Goal: Navigation & Orientation: Find specific page/section

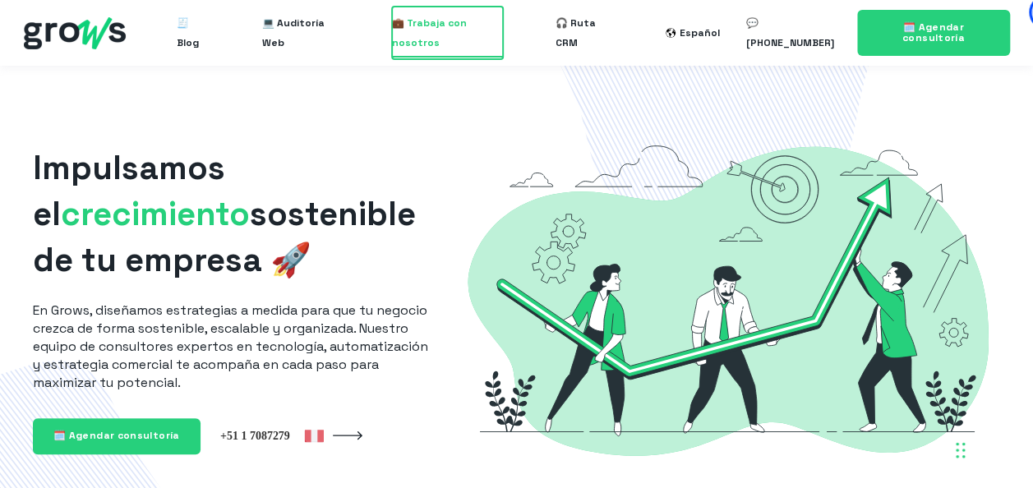
click at [426, 30] on span "💼 Trabaja con nosotros" at bounding box center [447, 33] width 111 height 53
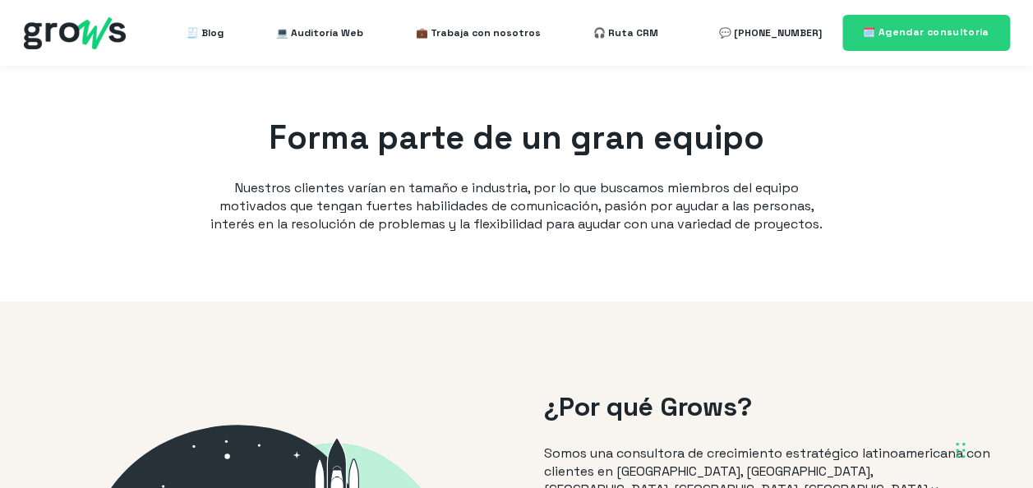
click at [600, 233] on p "Nuestros clientes varían en tamaño e industria, por lo que buscamos miembros de…" at bounding box center [517, 206] width 625 height 54
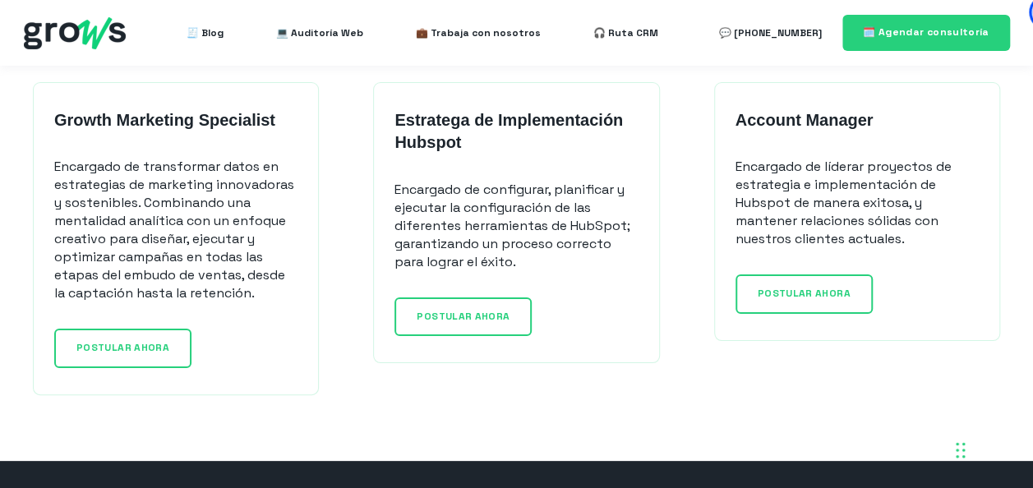
scroll to position [1380, 0]
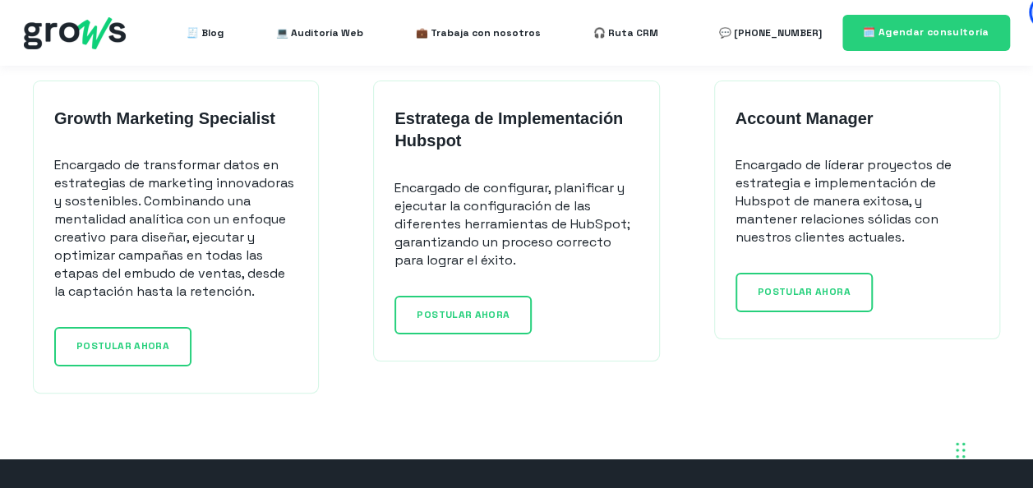
click at [827, 192] on p "Encargado de líderar proyectos de estrategia e implementación de Hubspot de man…" at bounding box center [856, 201] width 243 height 90
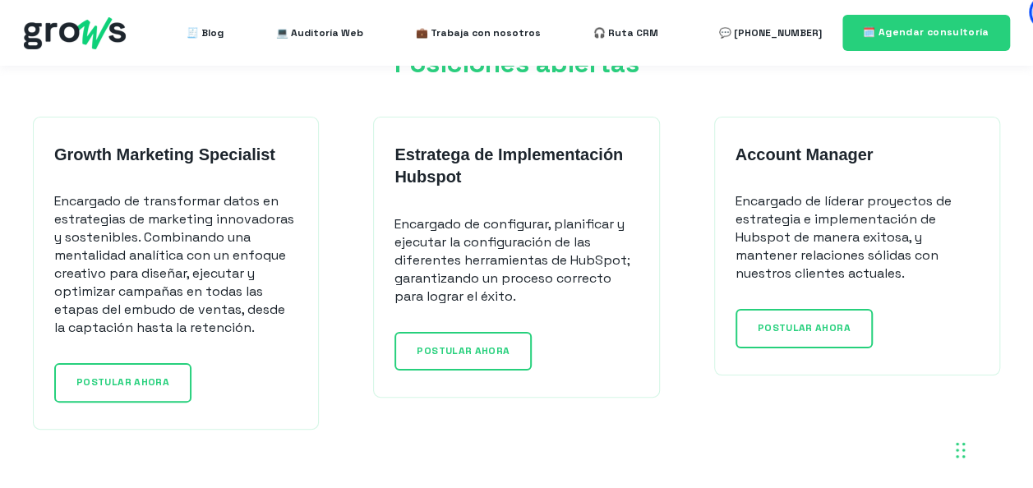
scroll to position [1348, 0]
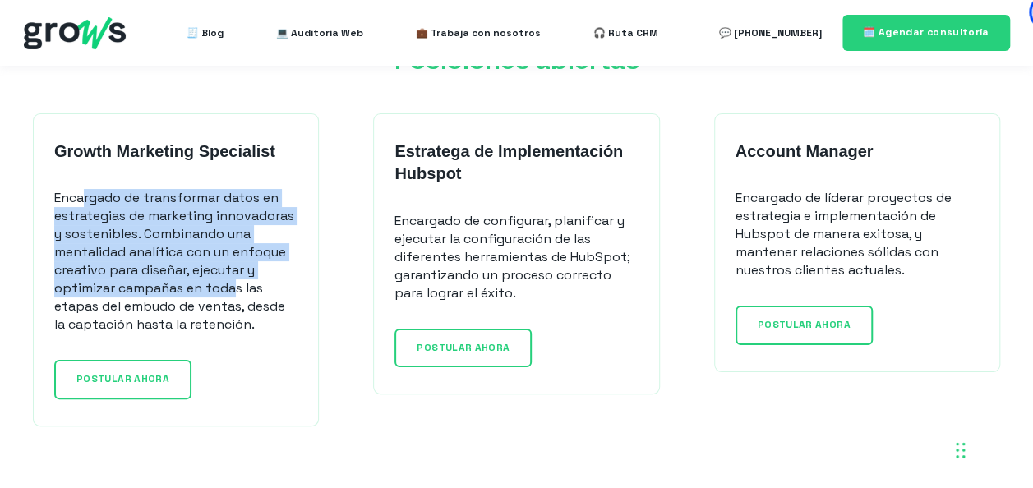
drag, startPoint x: 87, startPoint y: 196, endPoint x: 240, endPoint y: 291, distance: 180.1
click at [240, 291] on p "Encargado de transformar datos en estrategias de marketing innovadoras y sosten…" at bounding box center [175, 261] width 243 height 145
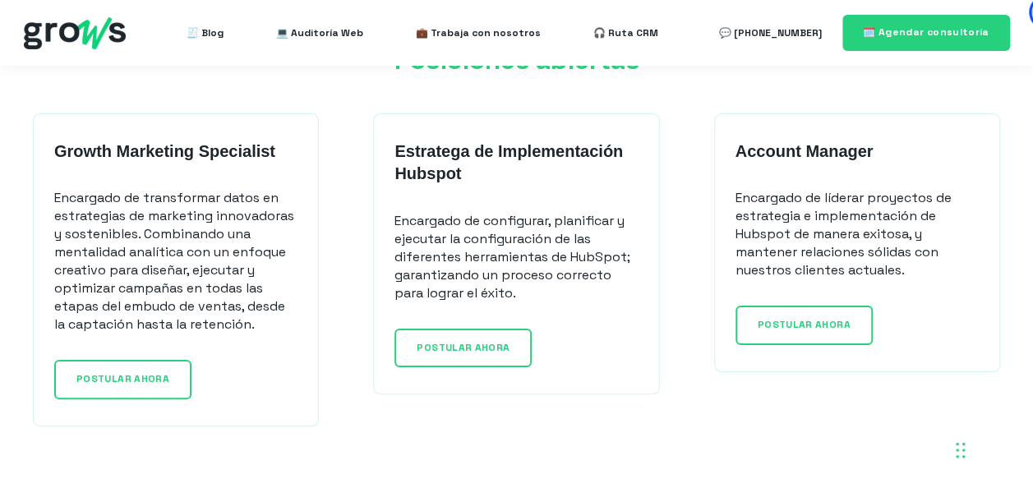
click at [678, 249] on div "Growth Marketing Specialist Encargado de transformar datos en estrategias de ma…" at bounding box center [516, 269] width 1000 height 313
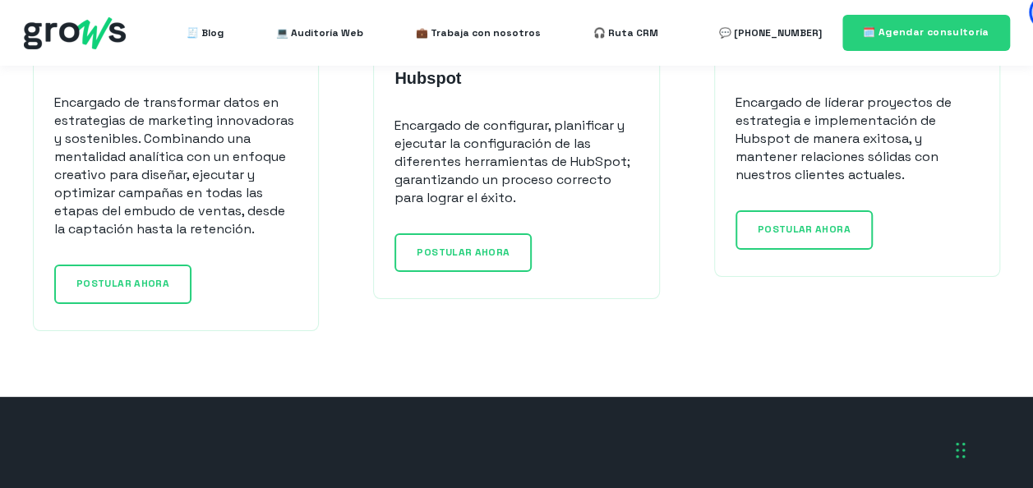
scroll to position [1479, 0]
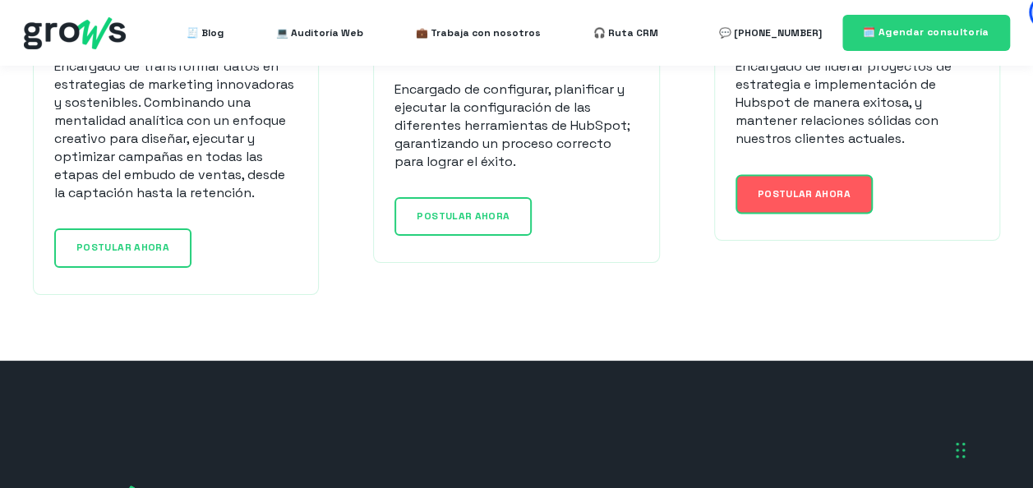
click at [809, 182] on link "POSTULAR AHORA" at bounding box center [803, 193] width 137 height 39
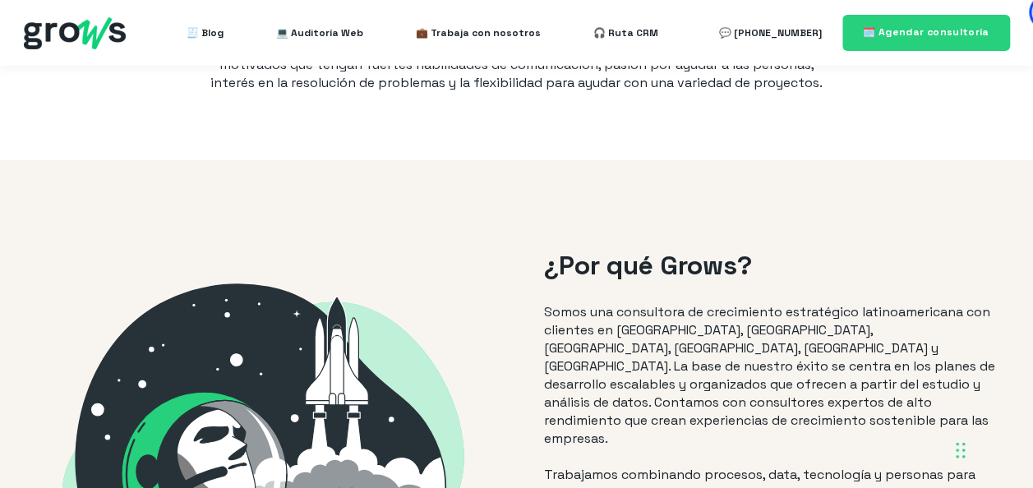
scroll to position [0, 0]
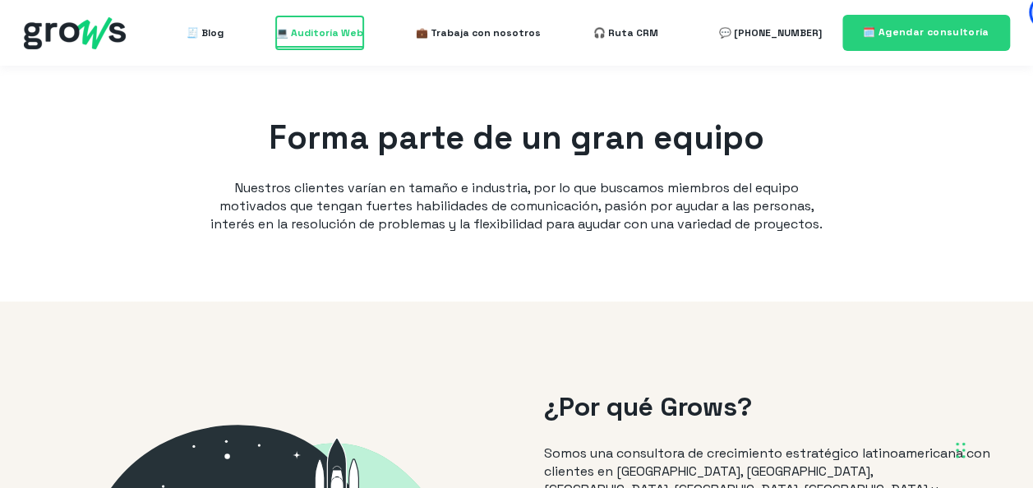
click at [327, 40] on span "💻 Auditoría Web" at bounding box center [319, 32] width 87 height 33
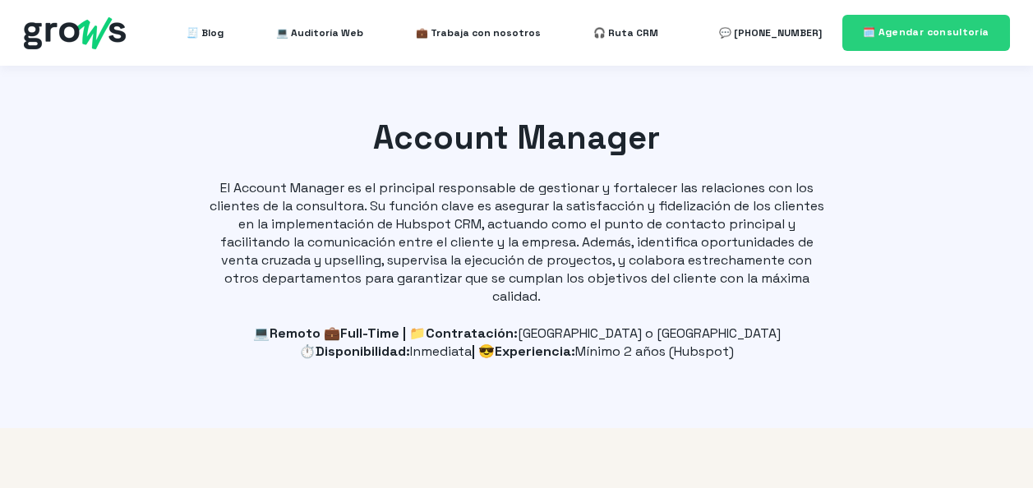
select select "PE"
click at [881, 180] on div "Account Manager El Account Manager es el principal responsable de gestionar y f…" at bounding box center [516, 247] width 1033 height 362
click at [95, 18] on img at bounding box center [75, 33] width 102 height 32
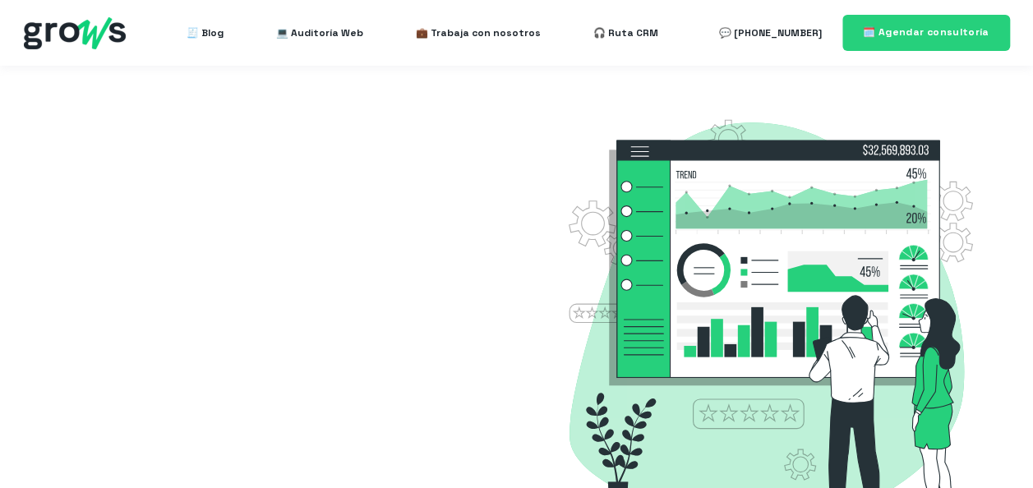
select select "PE"
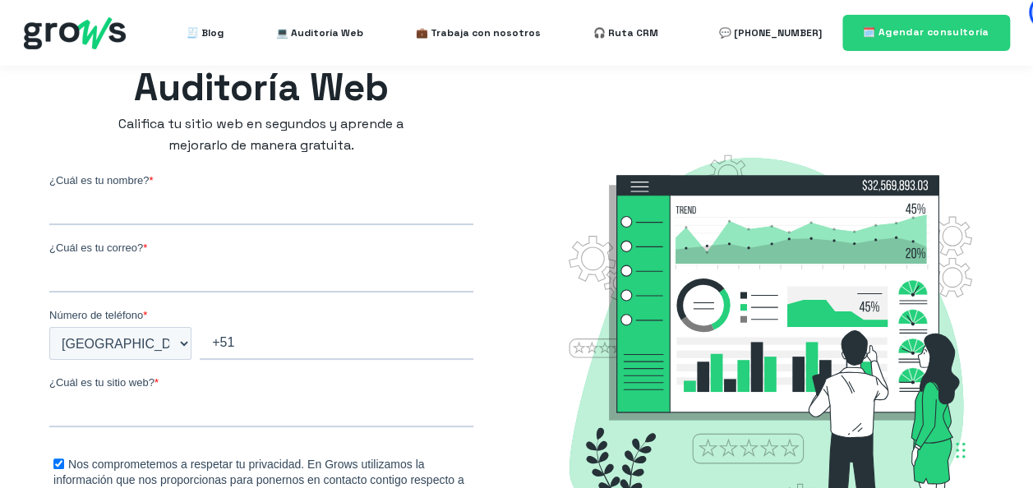
scroll to position [33, 0]
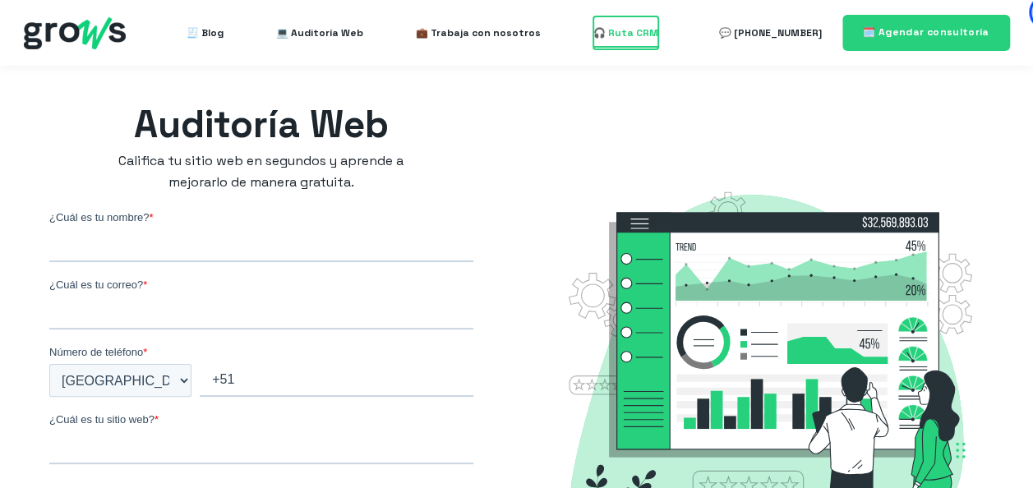
click at [627, 26] on span "🎧 Ruta CRM" at bounding box center [625, 32] width 65 height 33
click at [524, 92] on div "Auditoría Web Califica tu sitio web en segundos y aprende a mejorarlo de manera…" at bounding box center [516, 402] width 1000 height 672
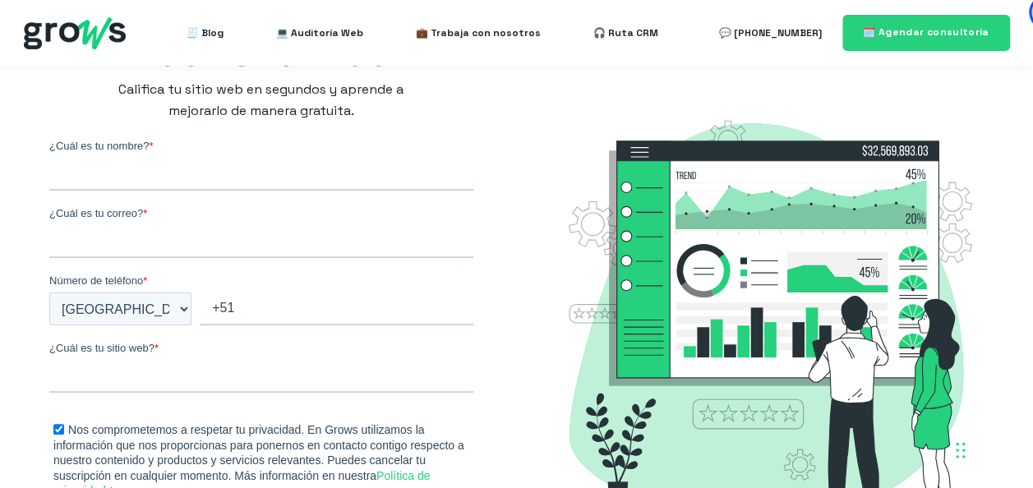
scroll to position [0, 0]
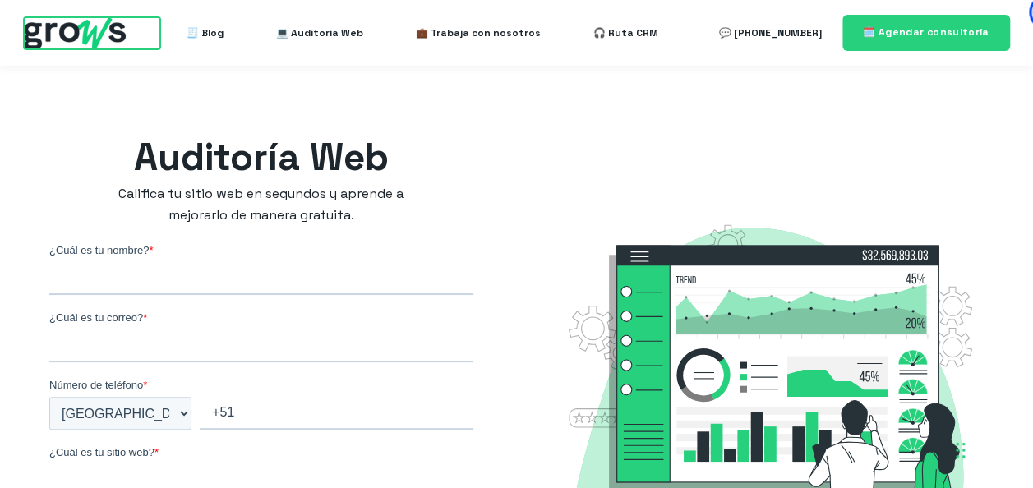
click at [48, 42] on img at bounding box center [75, 33] width 102 height 32
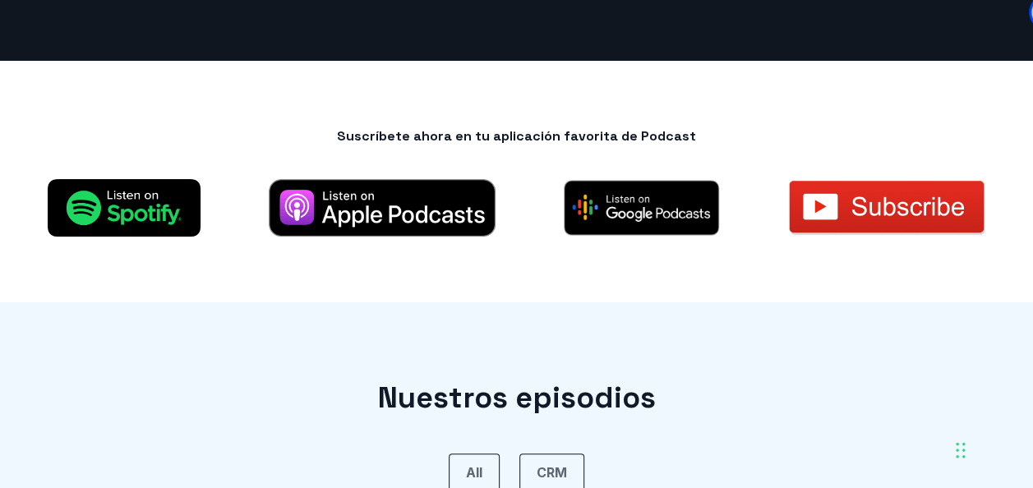
scroll to position [657, 0]
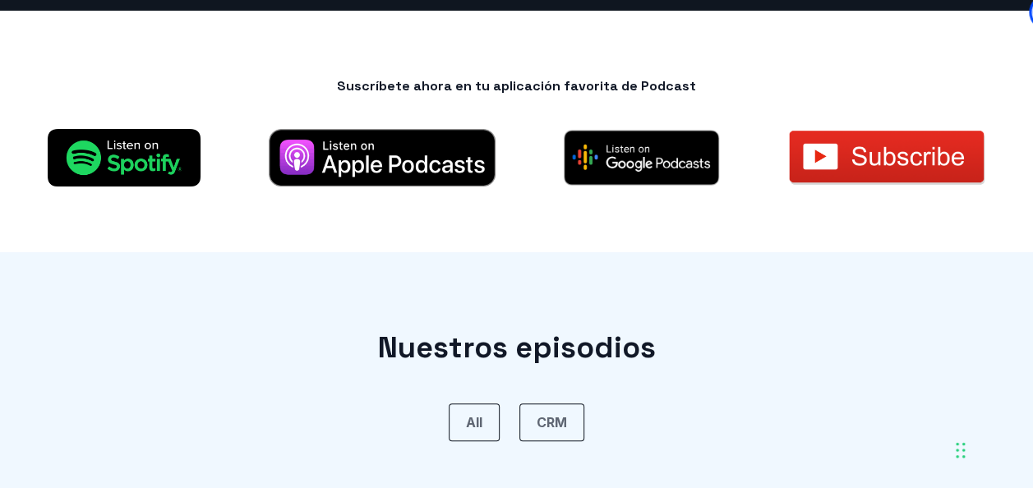
drag, startPoint x: 498, startPoint y: 81, endPoint x: 698, endPoint y: 67, distance: 200.1
click at [698, 67] on div "Suscríbete ahora en tu aplicación favorita de Podcast" at bounding box center [516, 132] width 1033 height 242
click at [860, 150] on img at bounding box center [886, 158] width 199 height 58
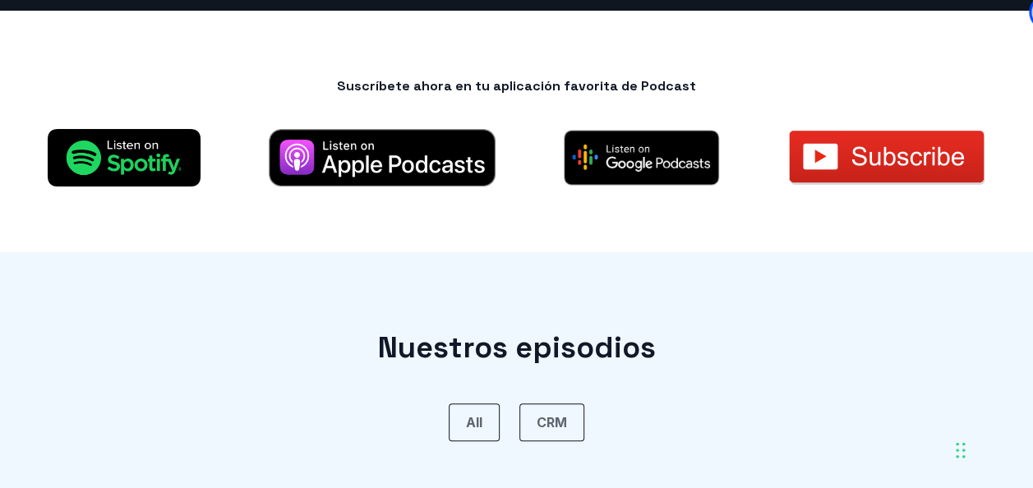
click at [792, 69] on div "Suscríbete ahora en tu aplicación favorita de Podcast" at bounding box center [516, 132] width 1033 height 242
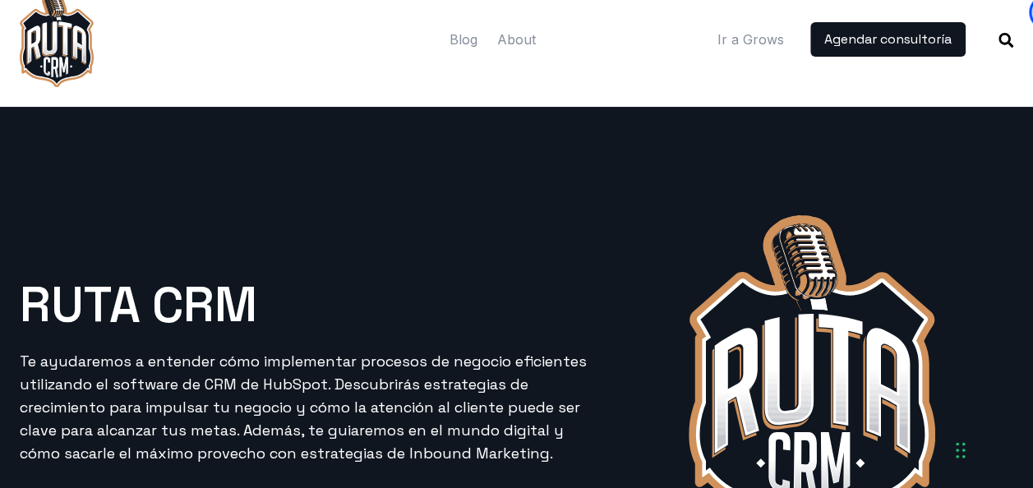
scroll to position [0, 0]
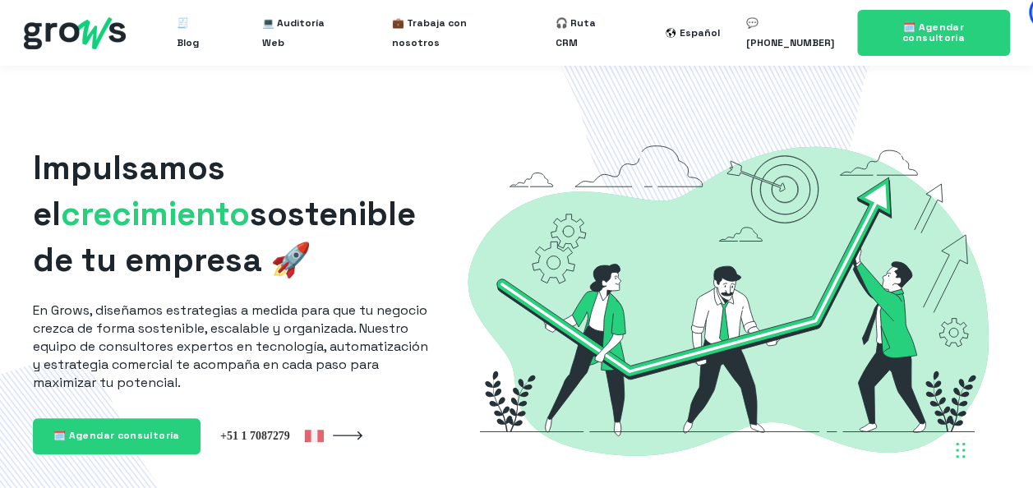
click at [371, 209] on h1 "Impulsamos el crecimiento sostenible de tu empresa 🚀" at bounding box center [231, 214] width 397 height 138
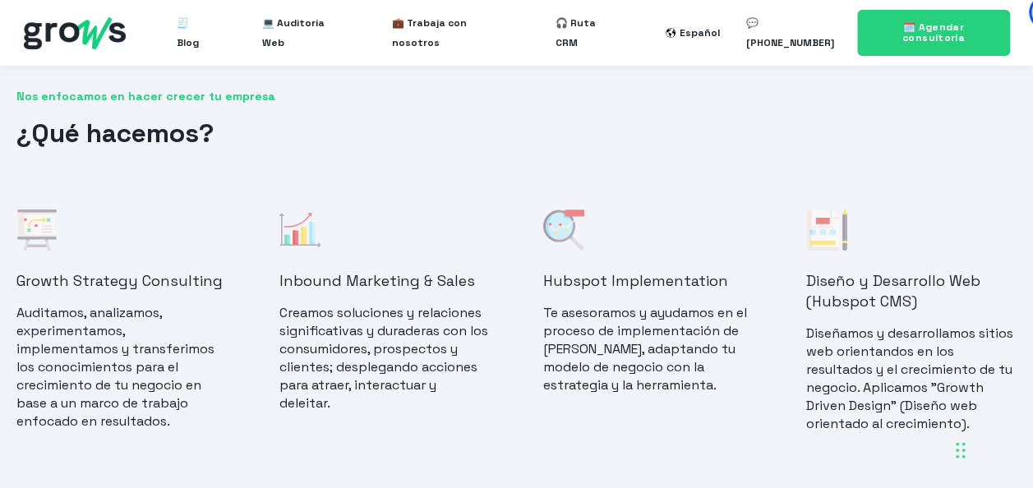
scroll to position [1249, 0]
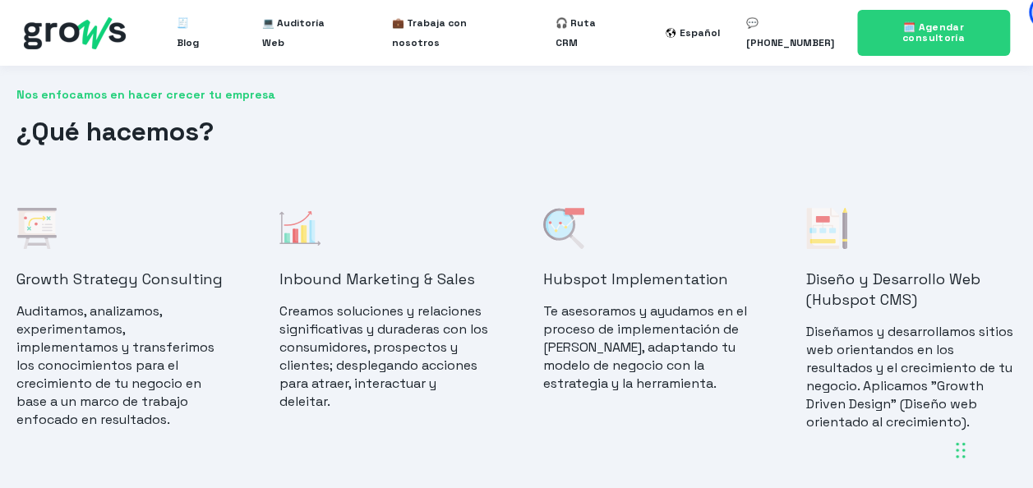
click at [357, 92] on span "Nos enfocamos en hacer crecer tu empresa" at bounding box center [516, 95] width 1000 height 16
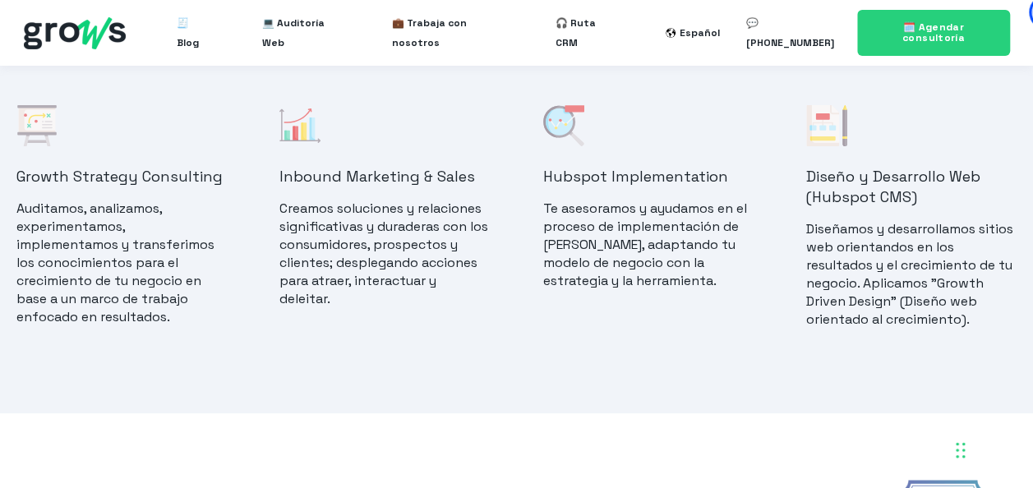
scroll to position [1348, 0]
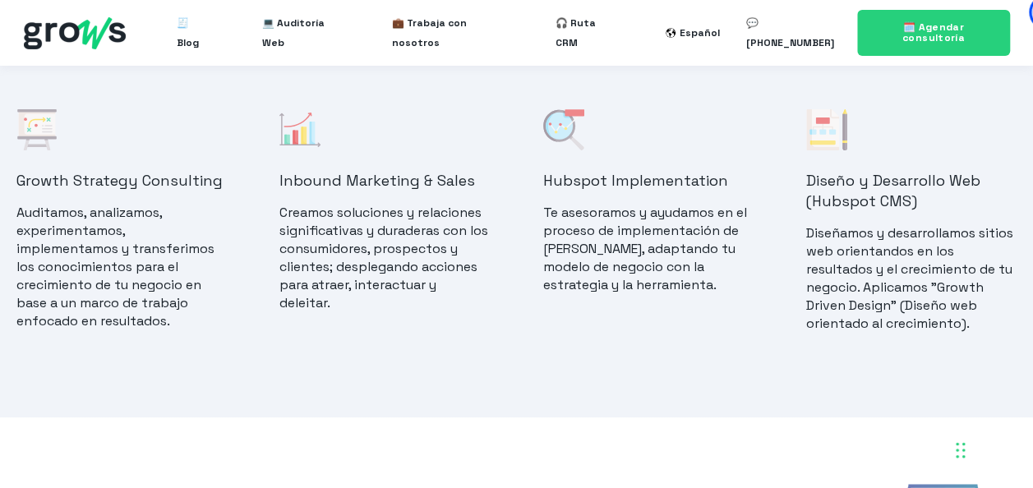
click at [445, 85] on div "Nos enfocamos en hacer crecer tu empresa ¿Qué hacemos?" at bounding box center [516, 48] width 1000 height 121
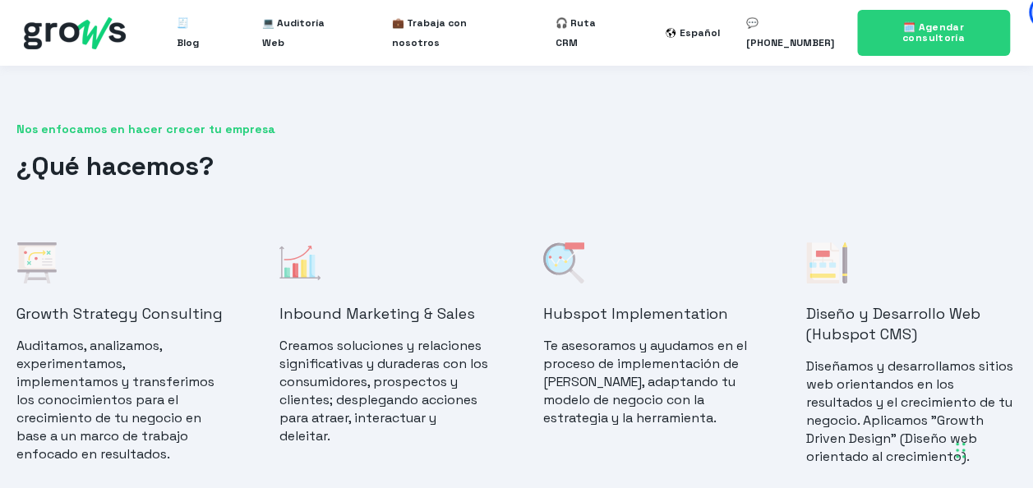
scroll to position [1216, 0]
click at [546, 140] on div "Nos enfocamos en hacer crecer tu empresa ¿Qué hacemos?" at bounding box center [516, 151] width 1000 height 62
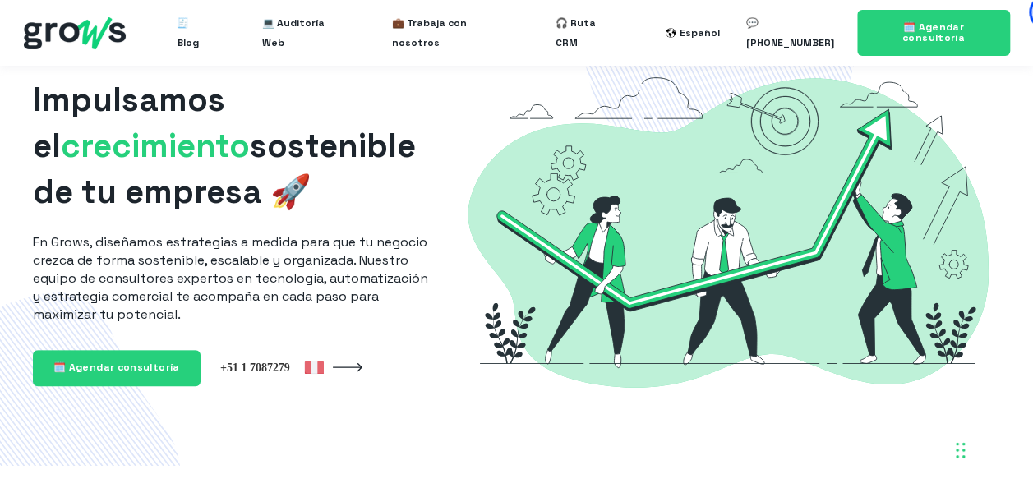
scroll to position [66, 0]
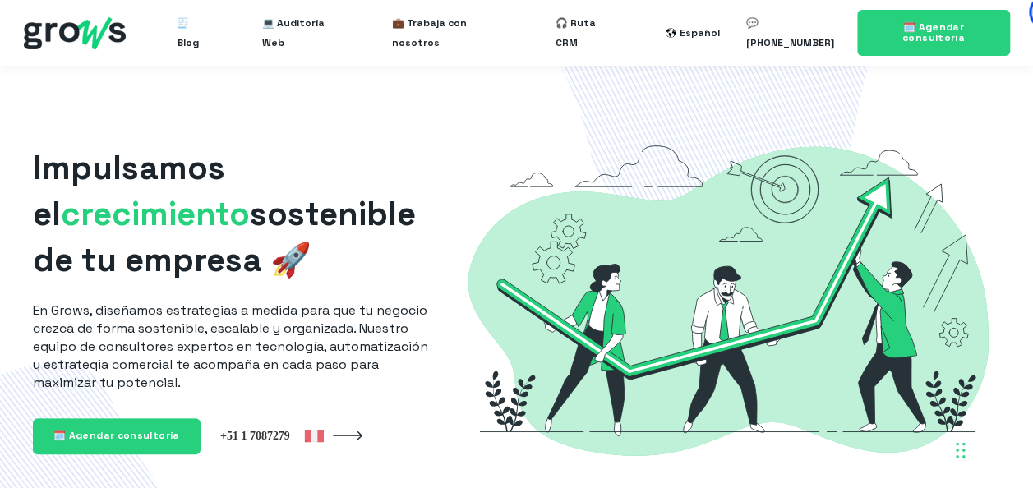
click at [482, 174] on img at bounding box center [728, 299] width 545 height 363
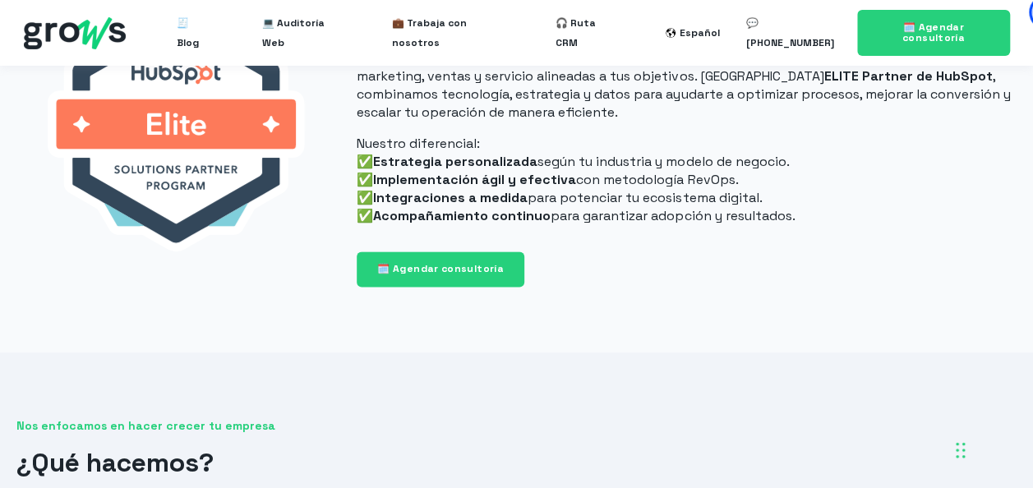
scroll to position [887, 0]
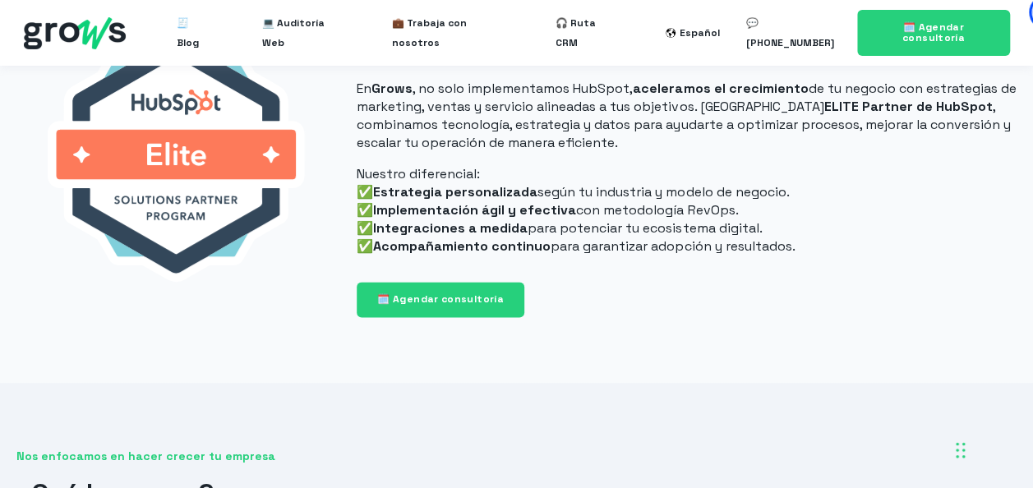
click at [767, 167] on p "Nuestro diferencial: ✅ Estrategia personalizada según tu industria y modelo de …" at bounding box center [687, 210] width 660 height 90
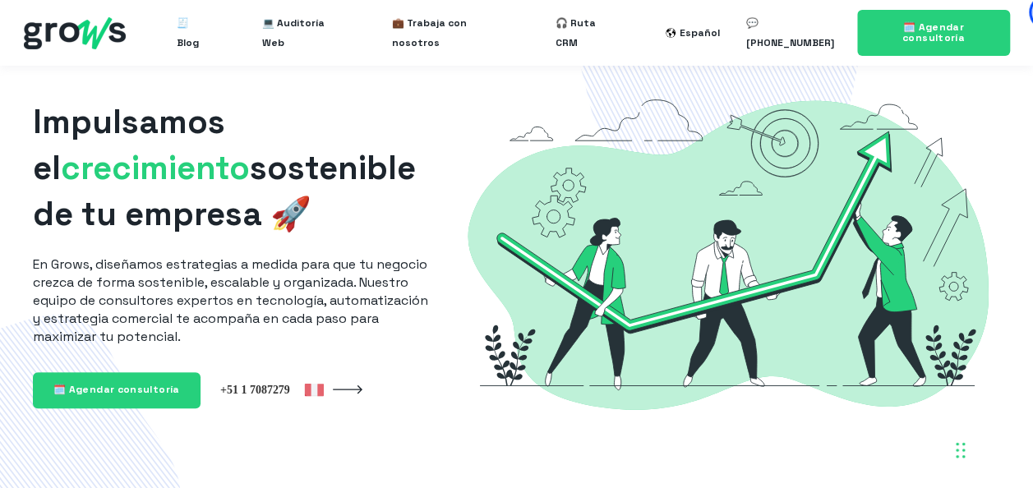
scroll to position [0, 0]
